Goal: Browse casually: Explore the website without a specific task or goal

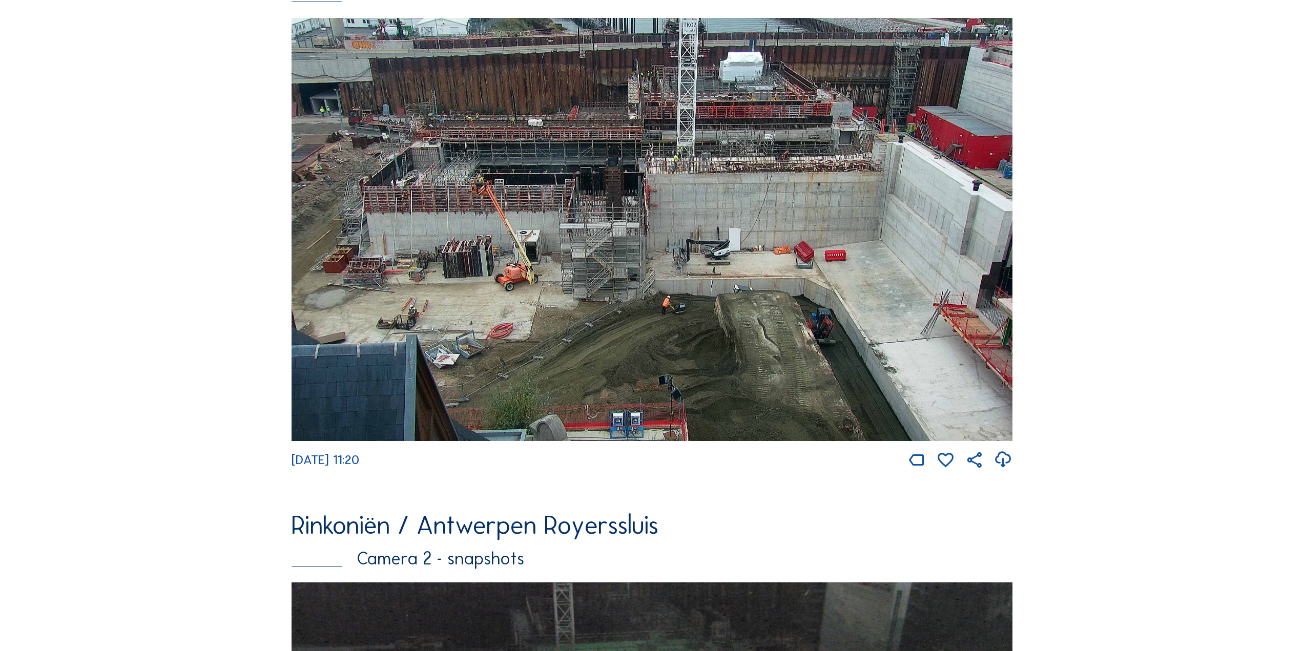
scroll to position [605, 0]
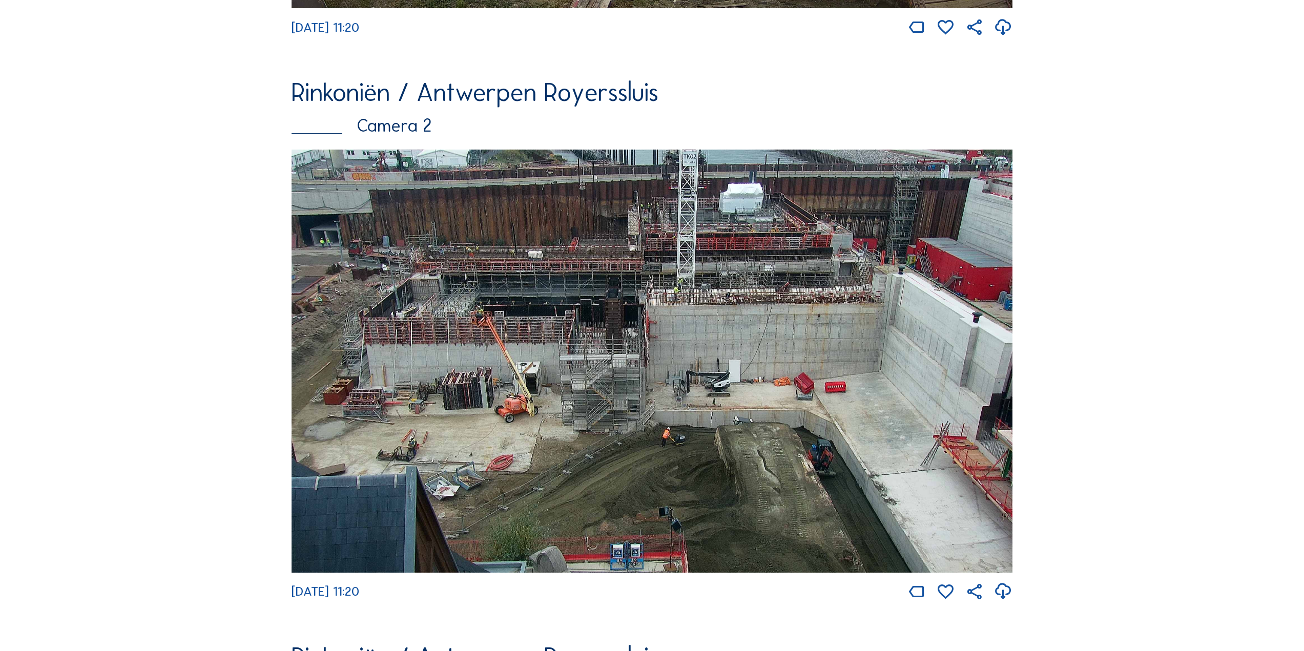
click at [413, 271] on img at bounding box center [652, 361] width 721 height 423
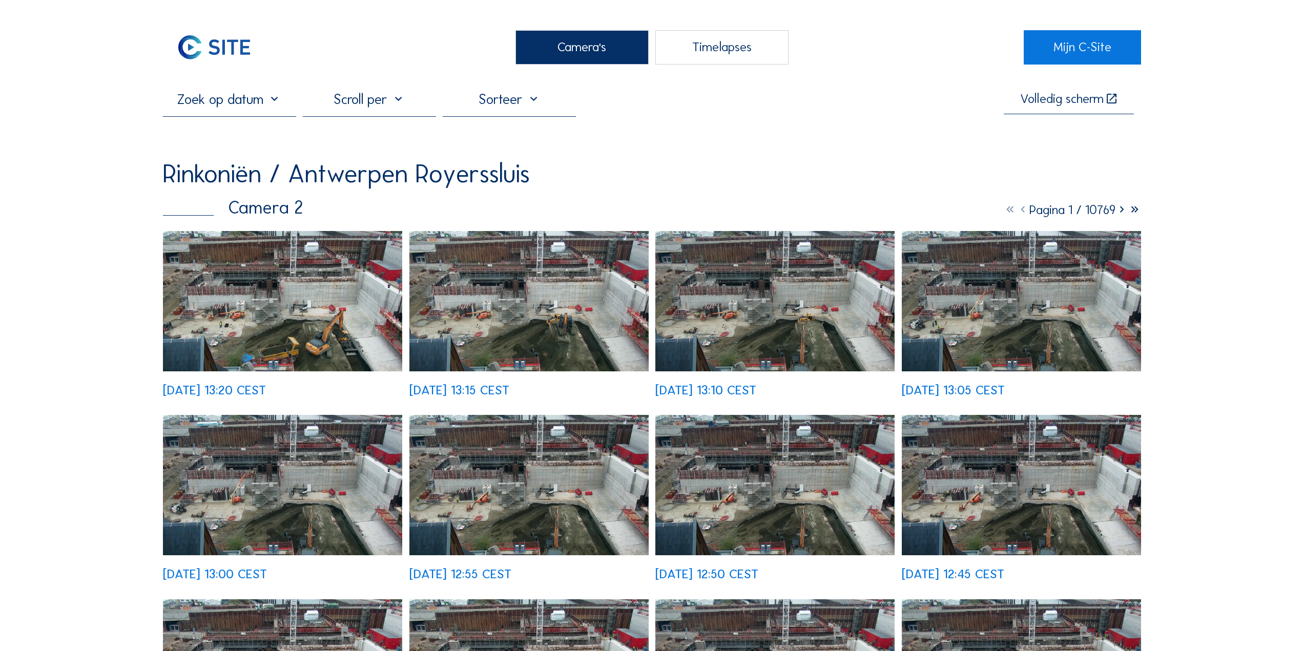
click at [300, 297] on img at bounding box center [282, 301] width 239 height 140
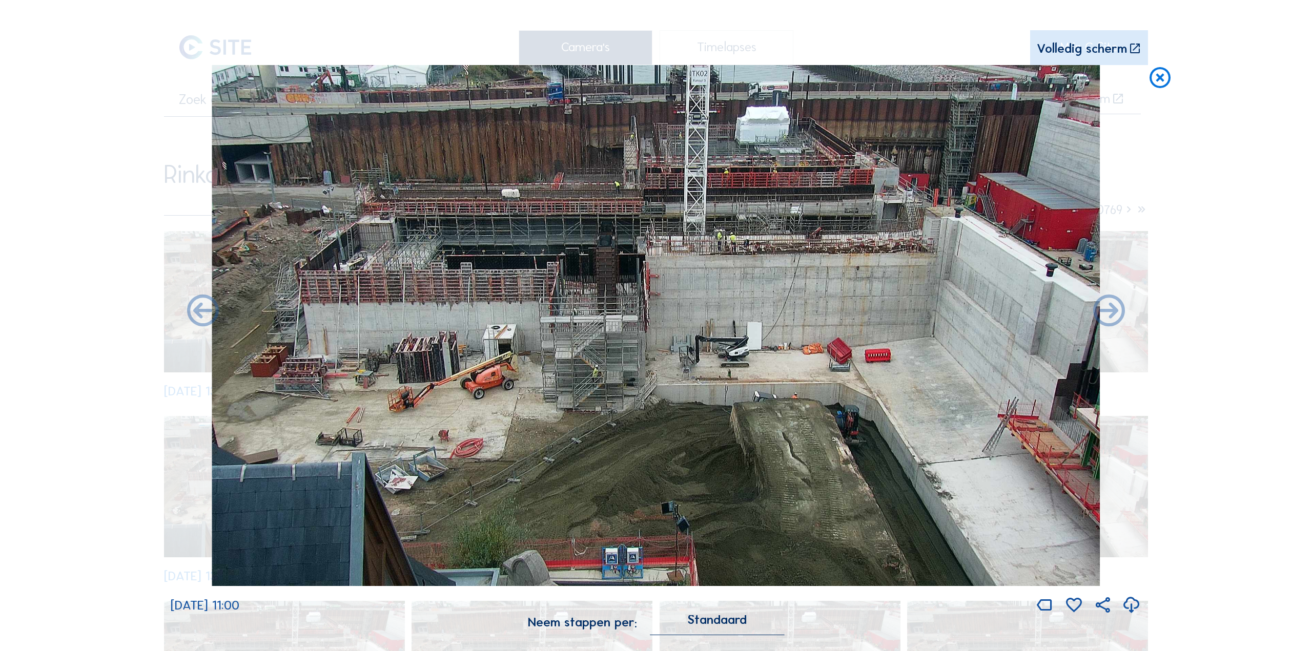
click at [1160, 81] on icon at bounding box center [1160, 78] width 26 height 27
